Goal: Information Seeking & Learning: Find specific fact

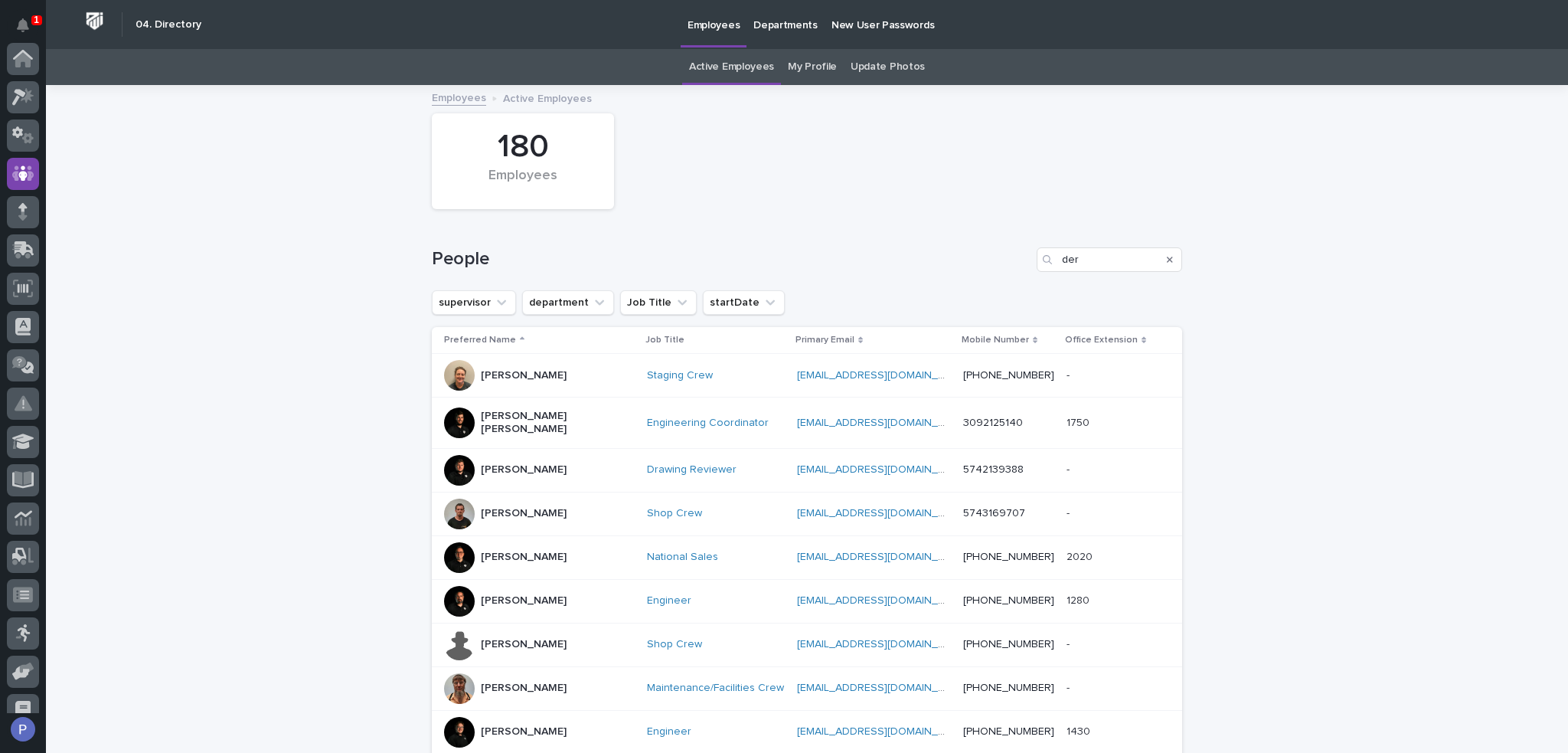
scroll to position [115, 0]
click at [1063, 251] on input "der" at bounding box center [1110, 259] width 146 height 24
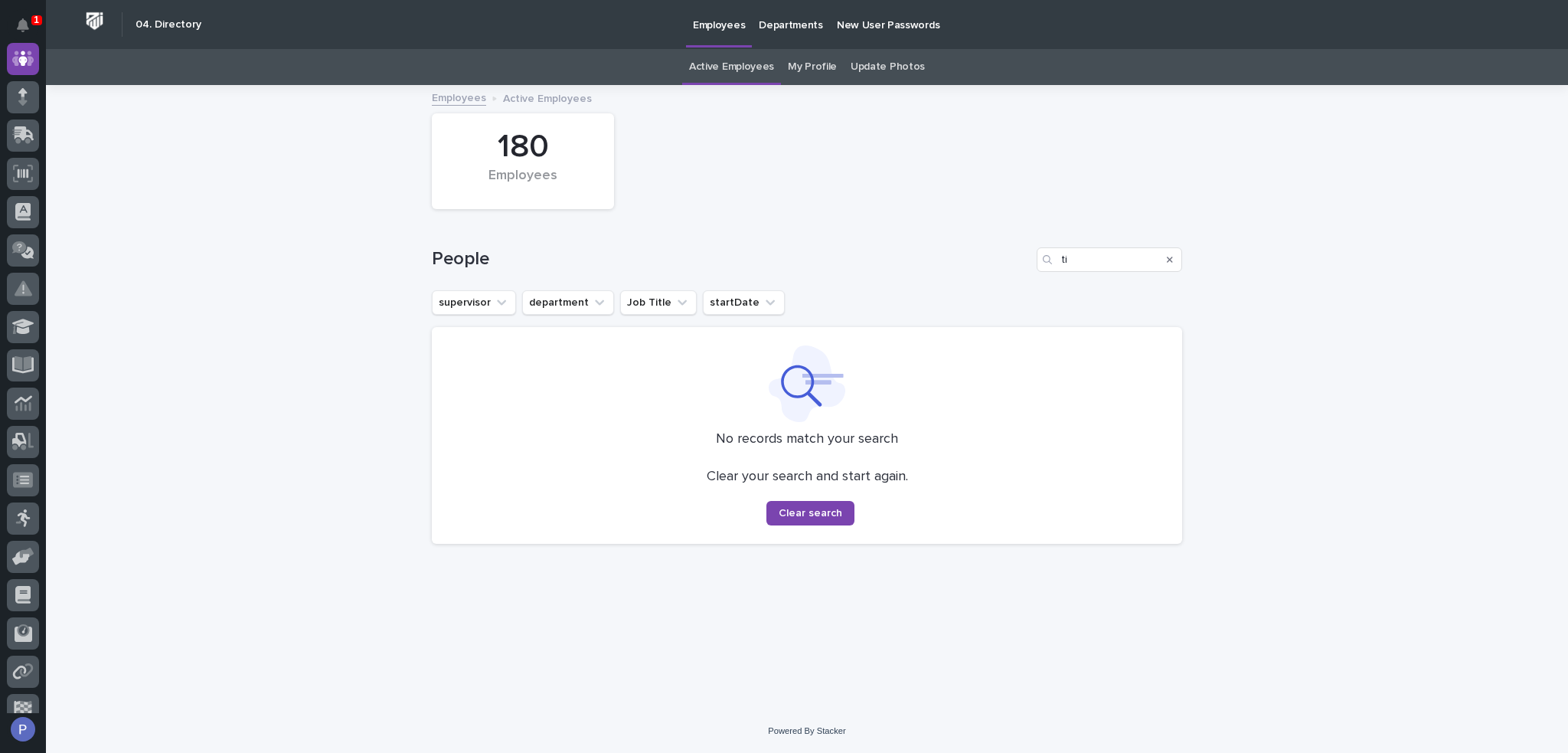
type input "t"
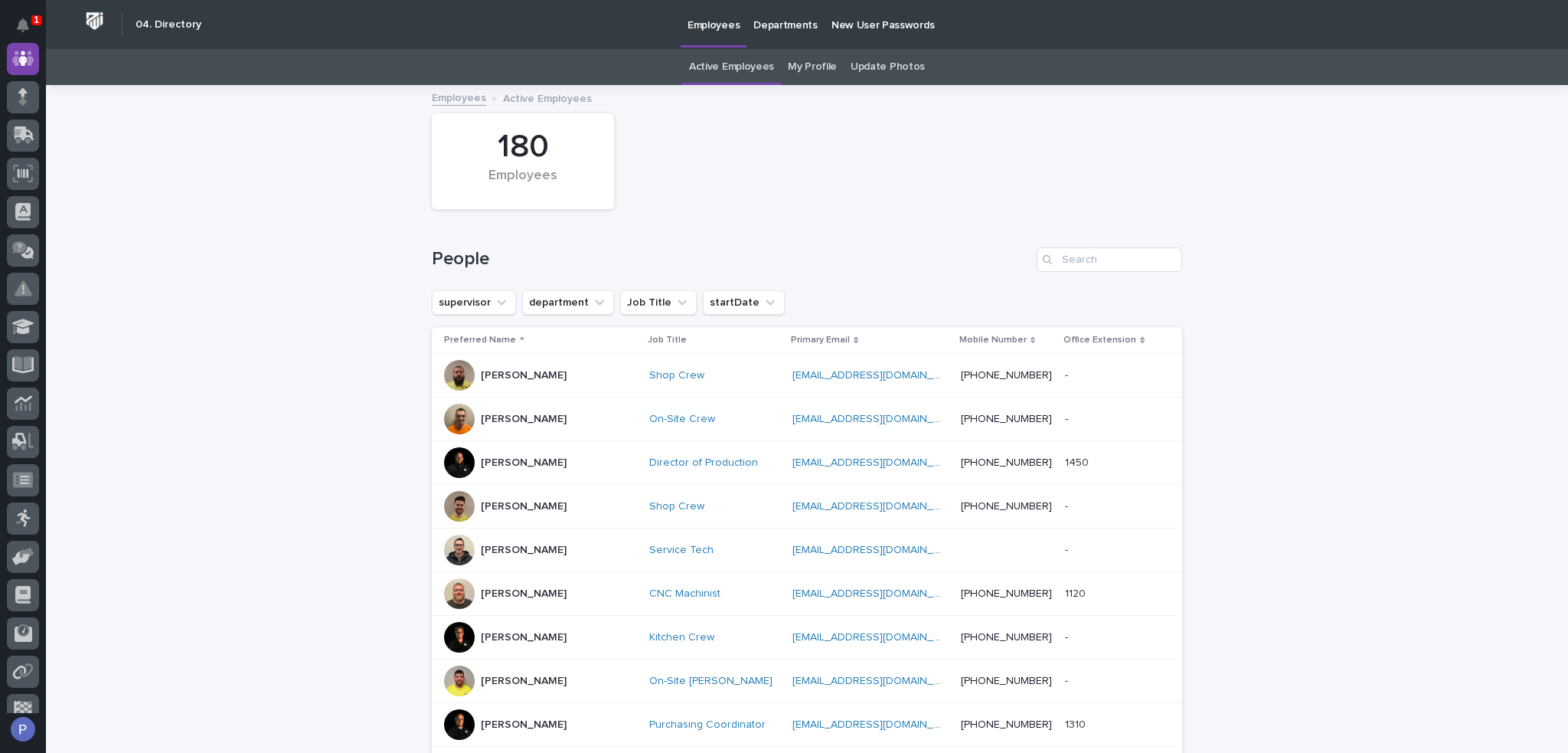
click at [740, 66] on link "Active Employees" at bounding box center [731, 66] width 85 height 36
click at [732, 66] on link "Active Employees" at bounding box center [731, 66] width 85 height 36
click at [1078, 263] on input "Search" at bounding box center [1110, 259] width 146 height 24
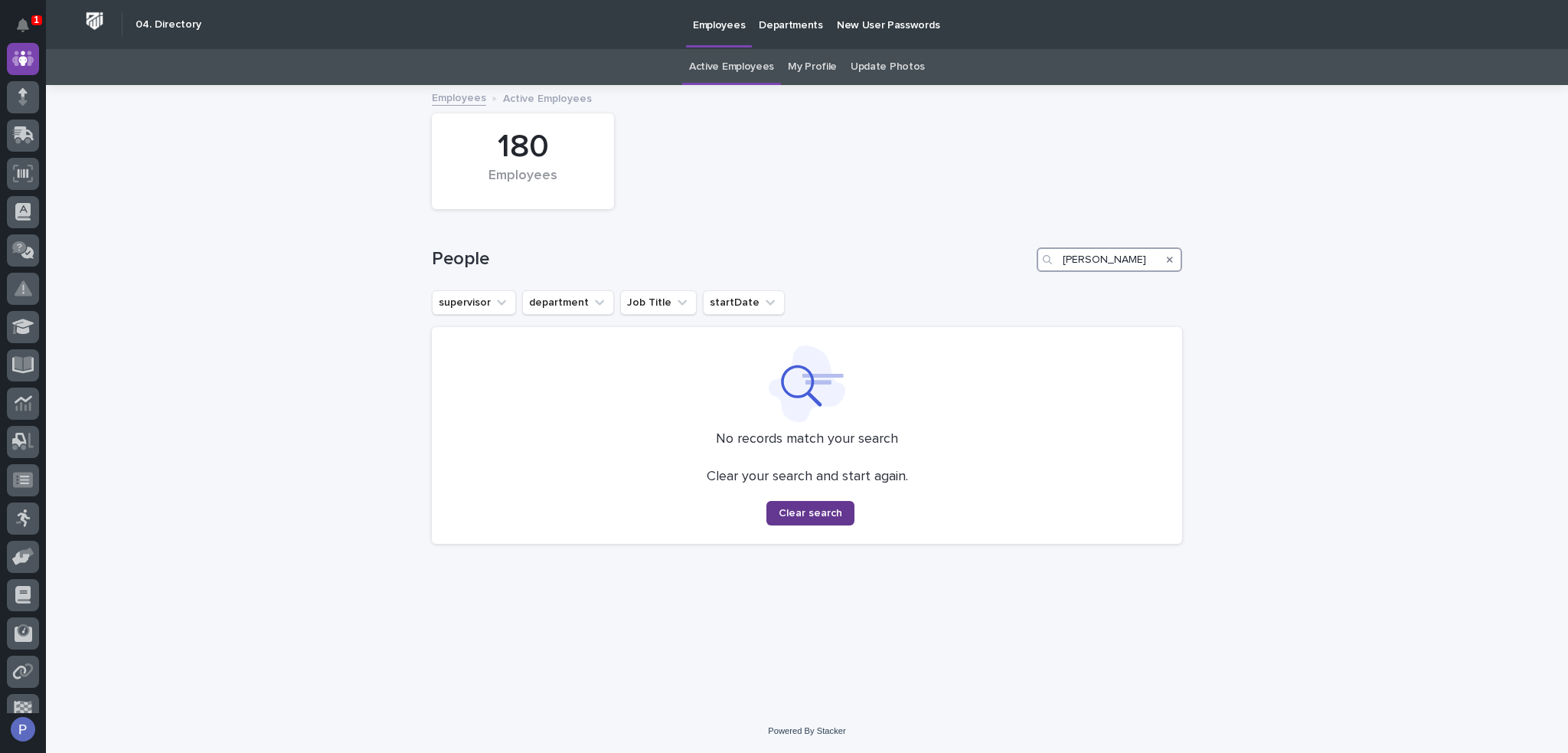
type input "[PERSON_NAME]"
click at [820, 508] on span "Clear search" at bounding box center [810, 514] width 64 height 10
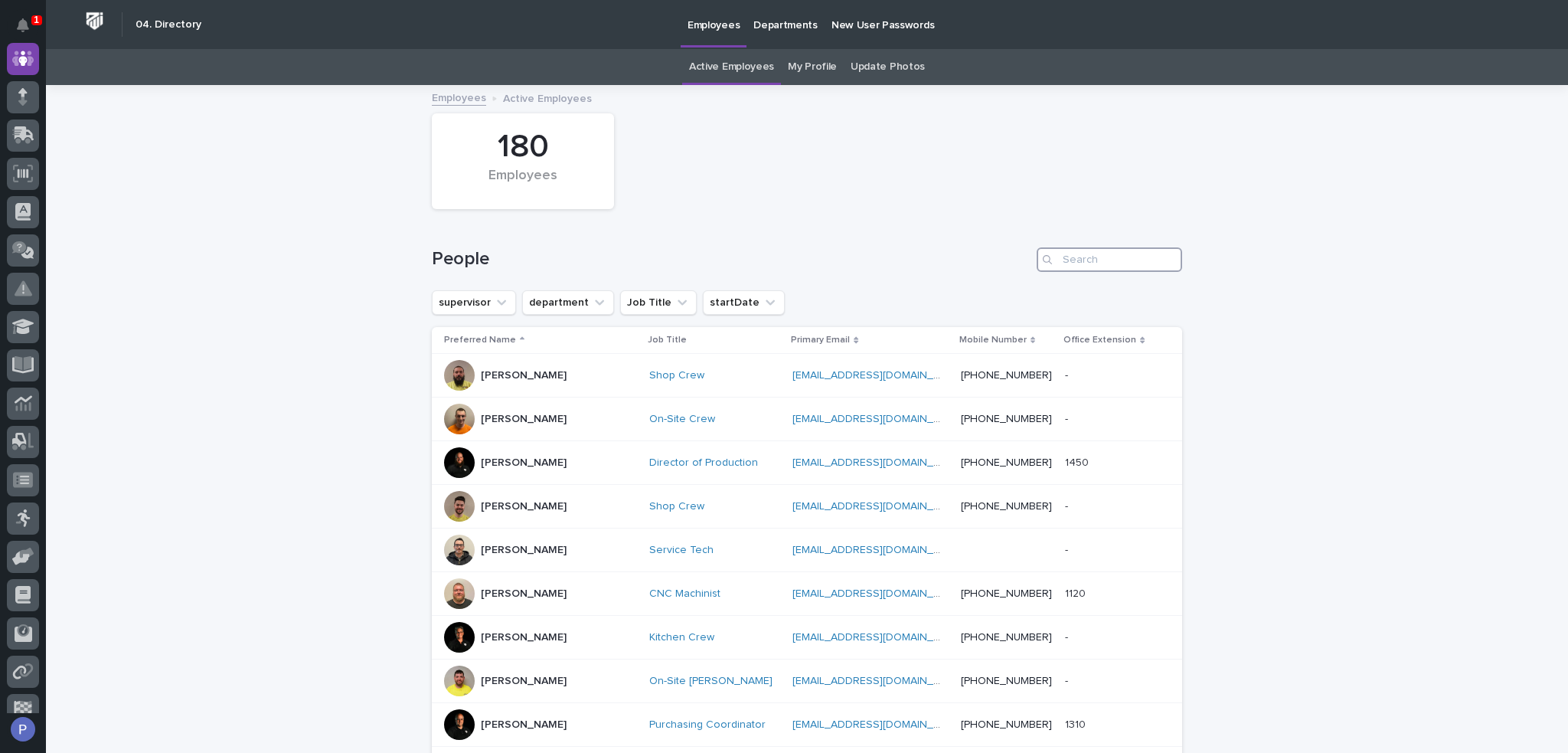
click at [1069, 259] on input "Search" at bounding box center [1110, 259] width 146 height 24
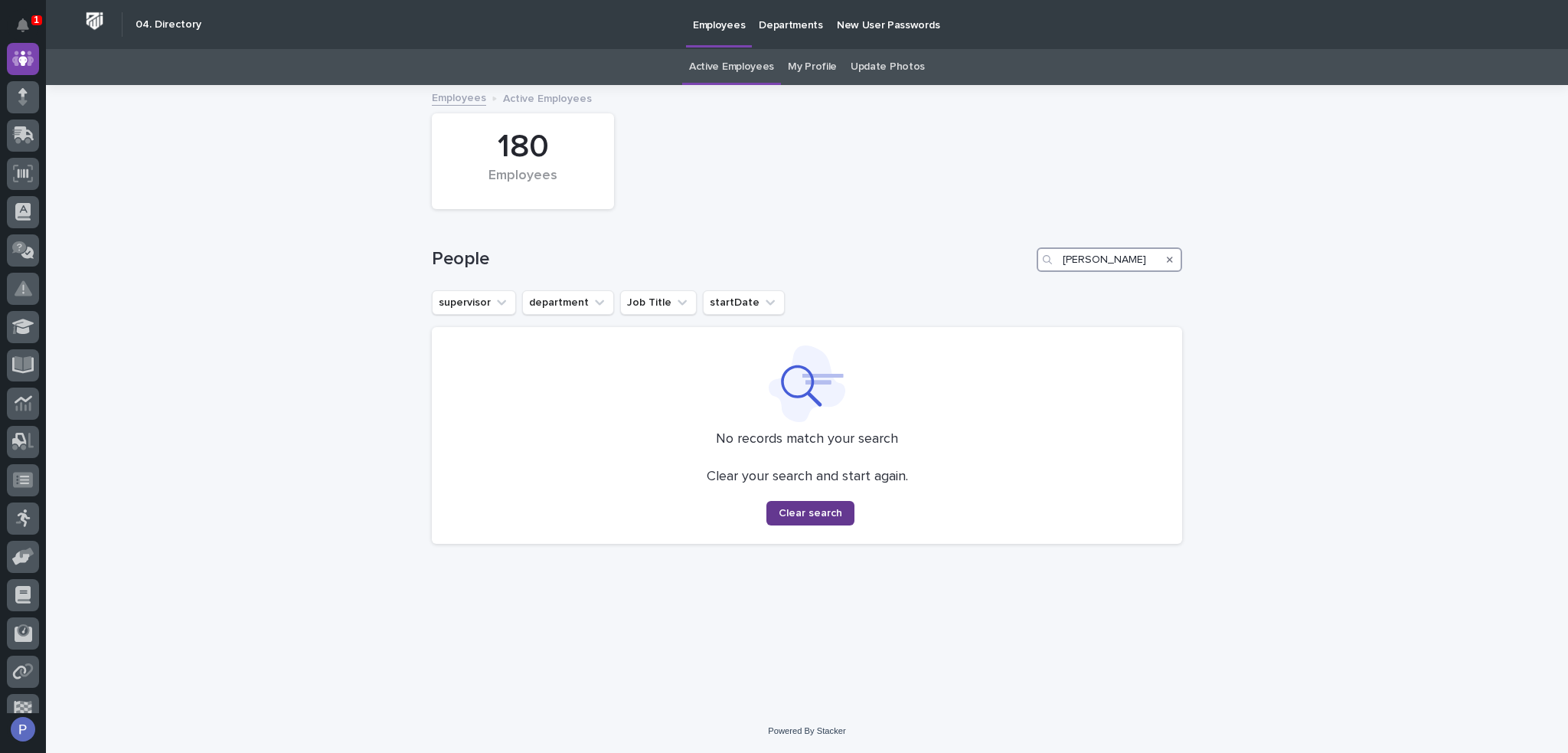
type input "[PERSON_NAME]"
click at [824, 510] on span "Clear search" at bounding box center [810, 514] width 64 height 10
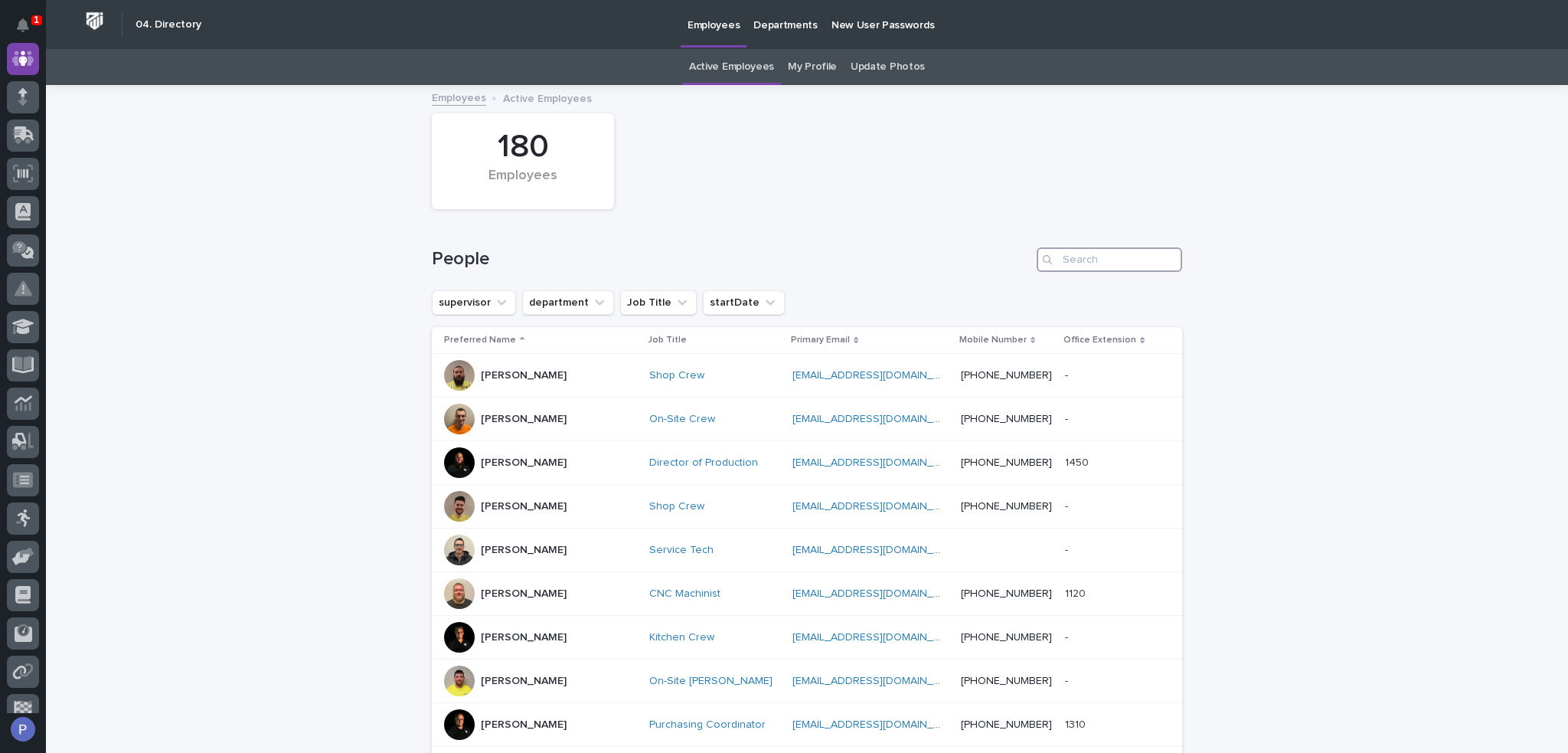
click at [1094, 260] on input "Search" at bounding box center [1110, 259] width 146 height 24
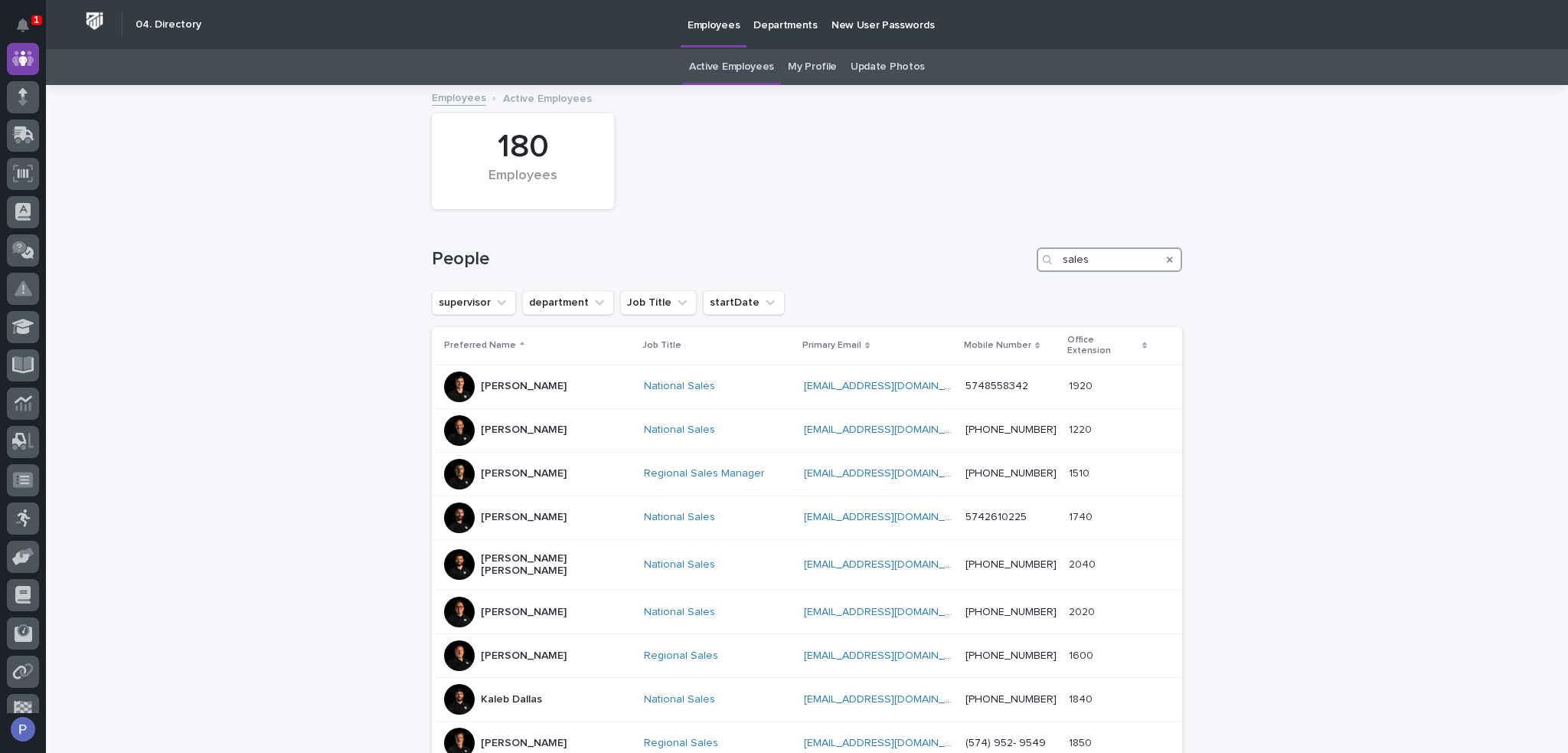
click at [1088, 265] on input "sales" at bounding box center [1110, 259] width 146 height 24
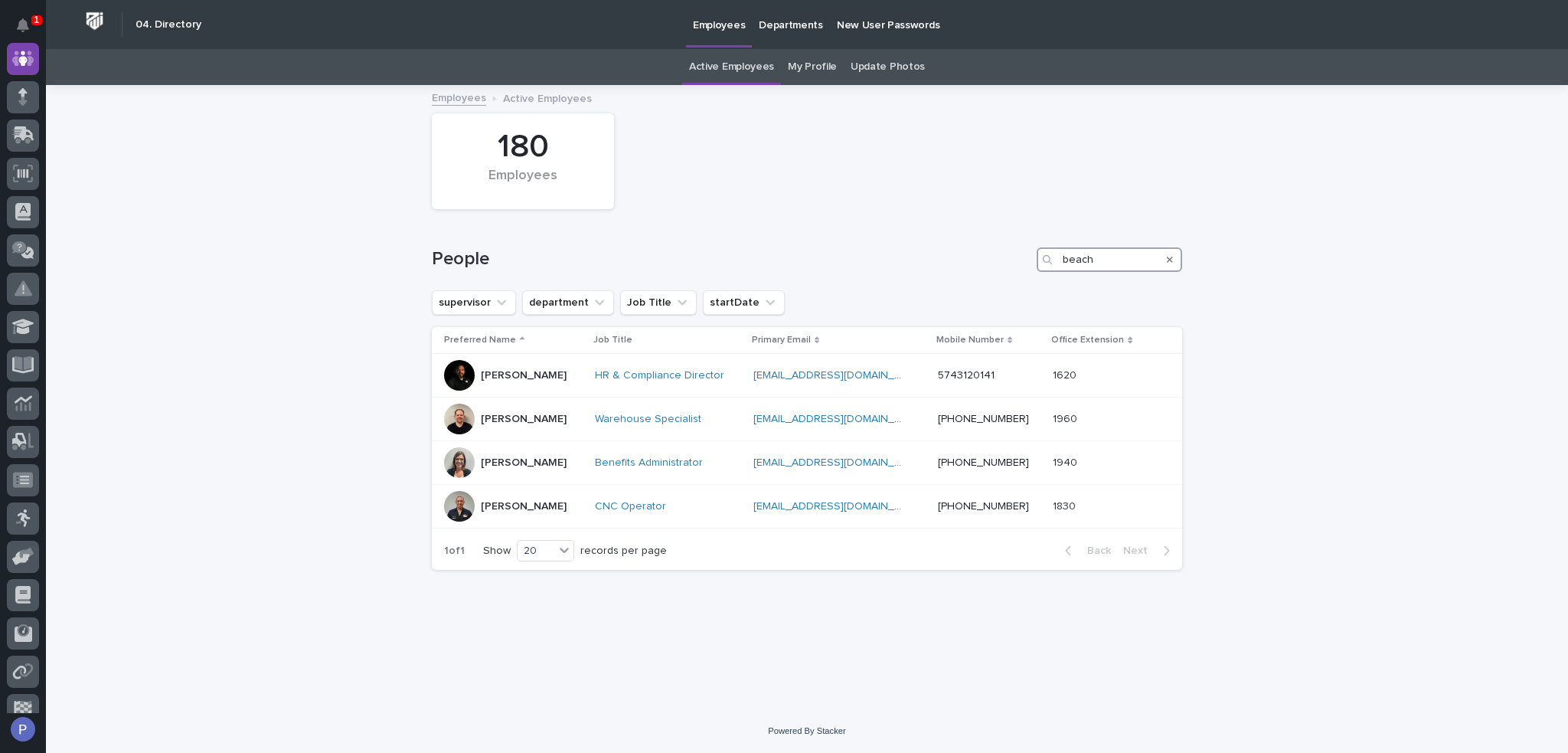
click at [1071, 257] on input "beach" at bounding box center [1110, 259] width 146 height 24
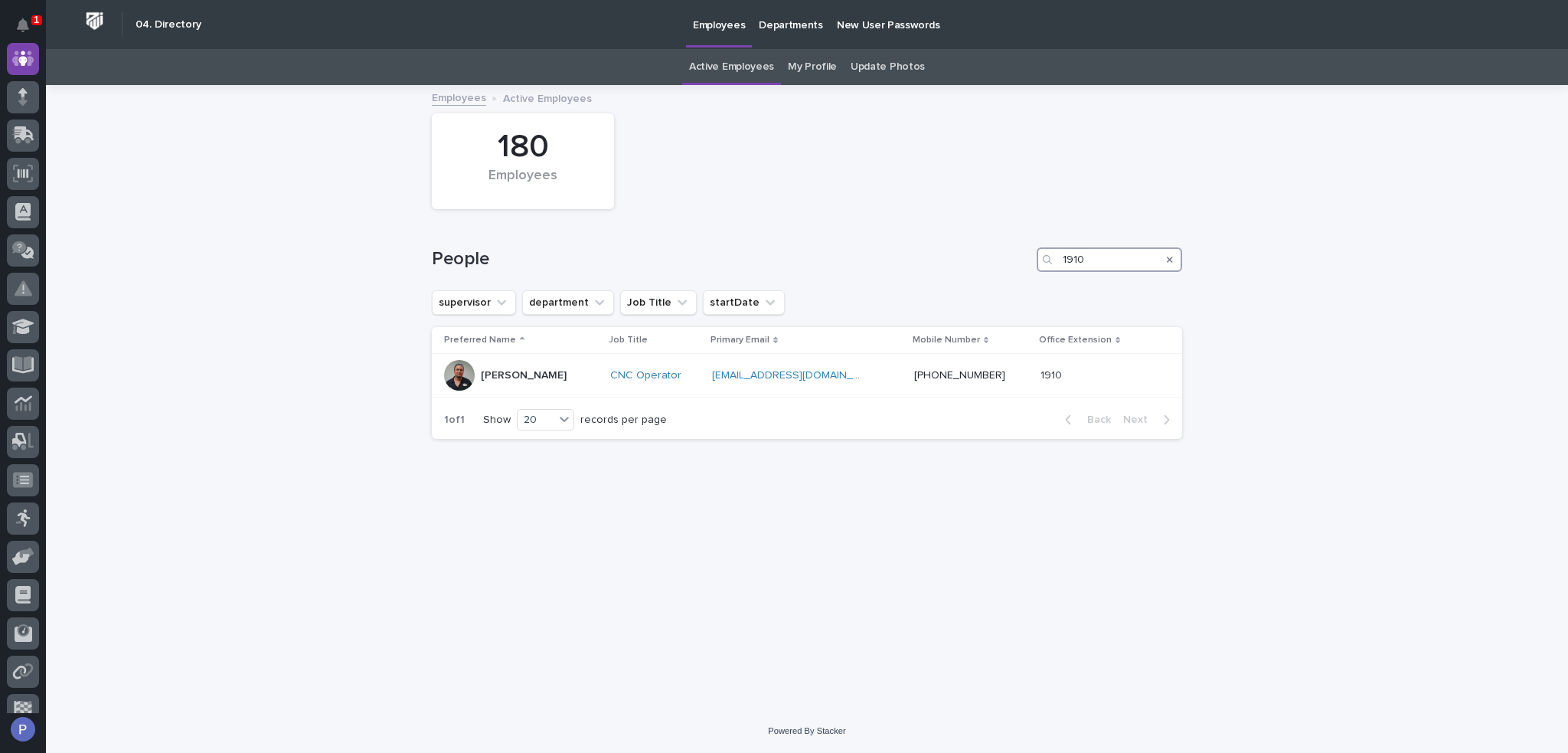
click at [1098, 257] on input "1910" at bounding box center [1110, 259] width 146 height 24
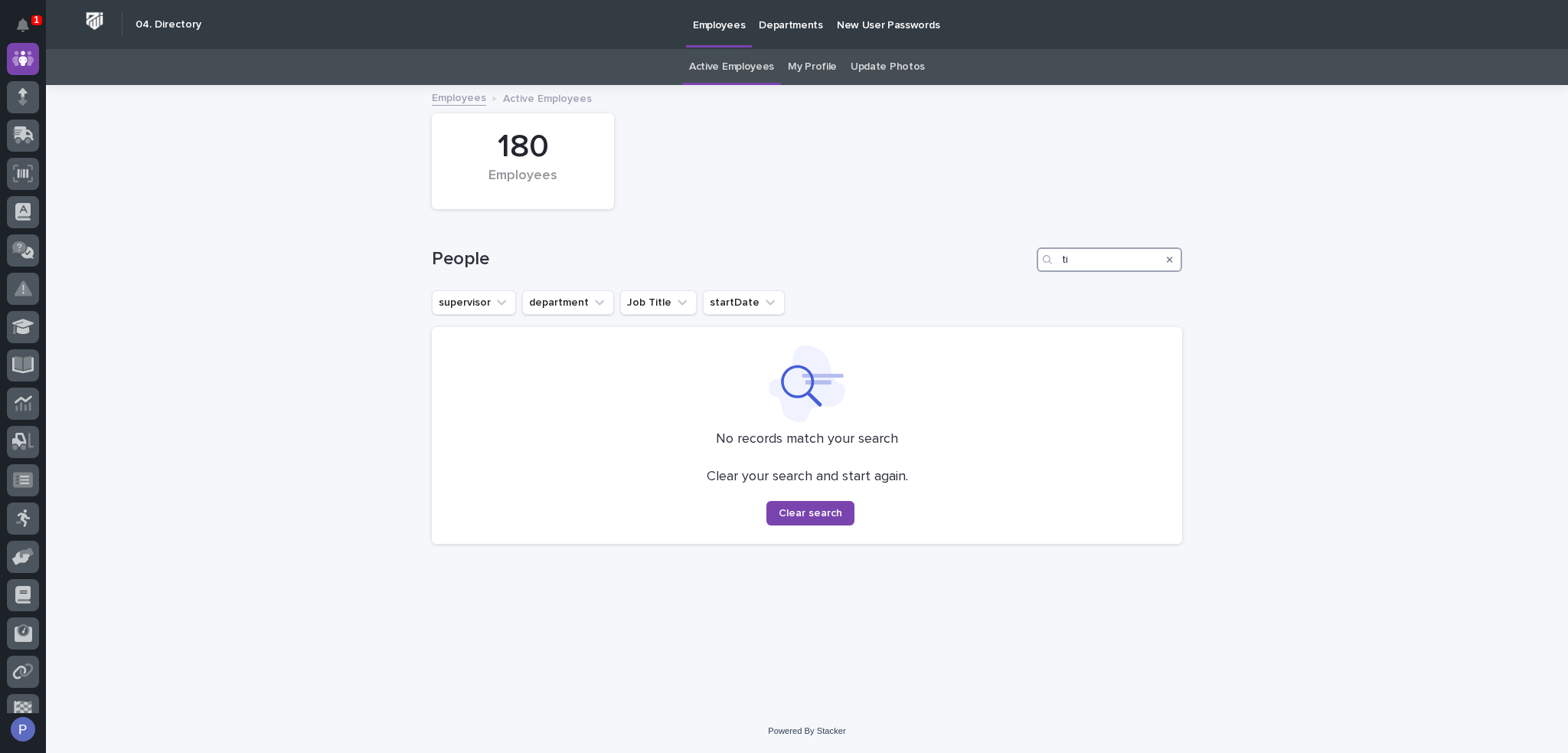
type input "t"
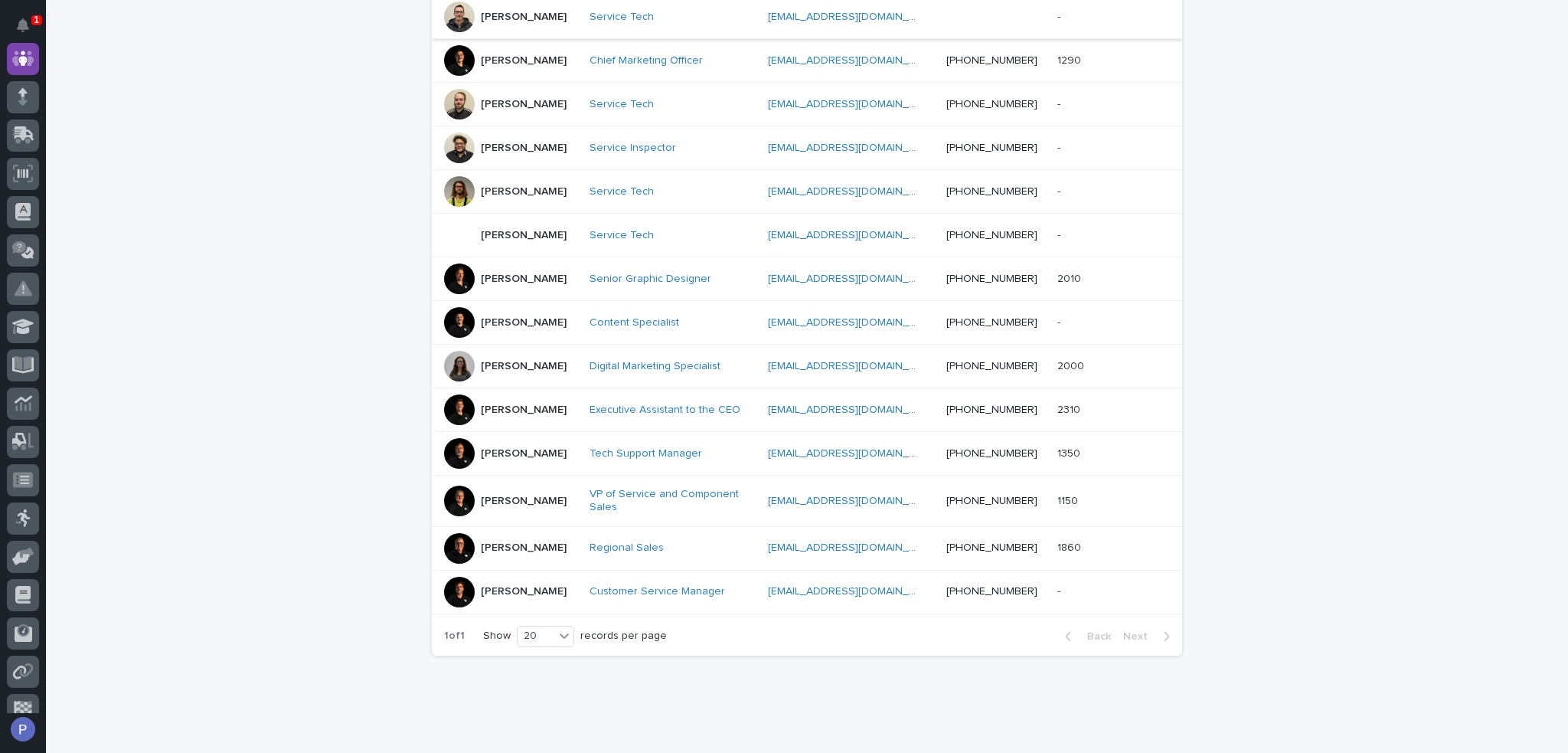
scroll to position [383, 0]
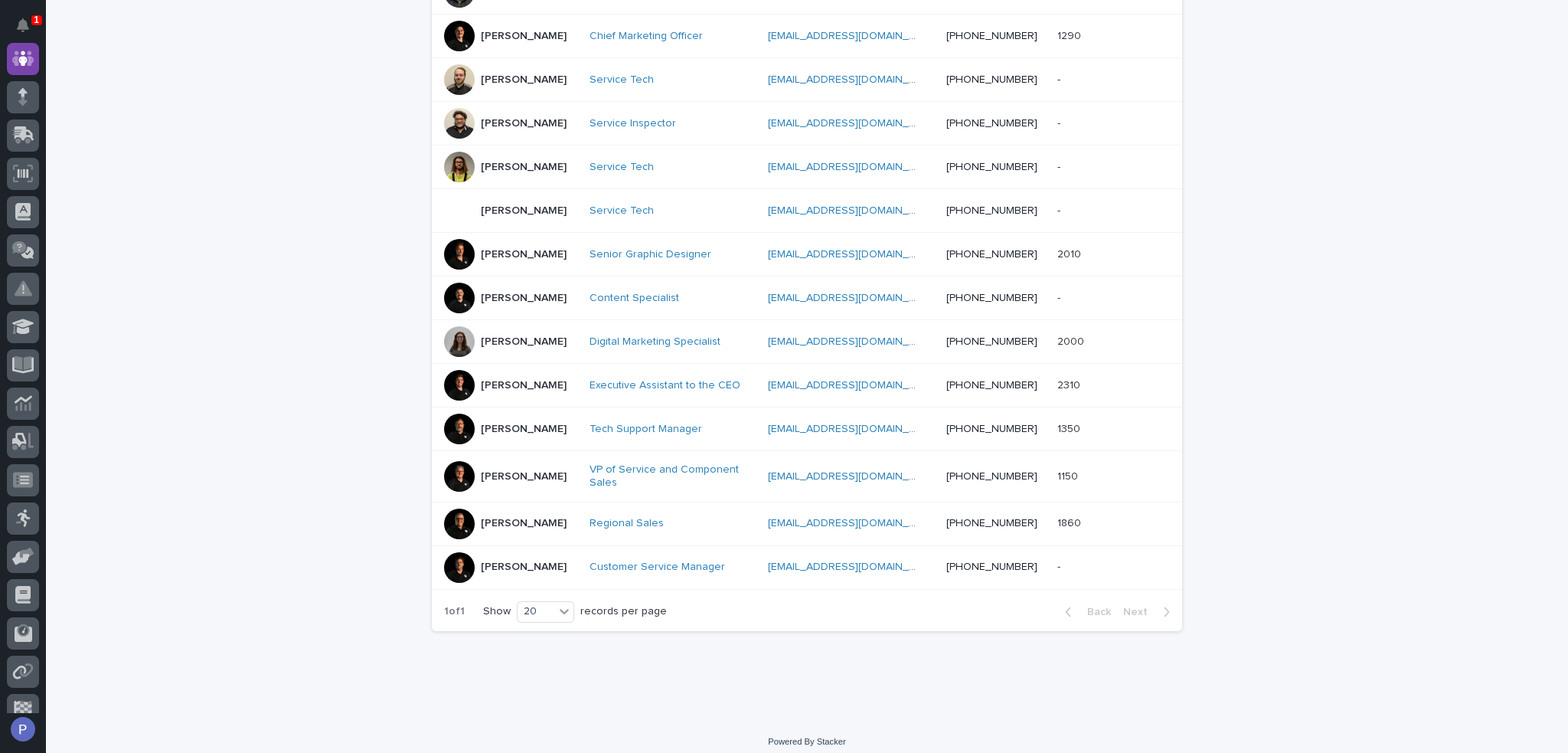
type input "erg"
